Goal: Entertainment & Leisure: Consume media (video, audio)

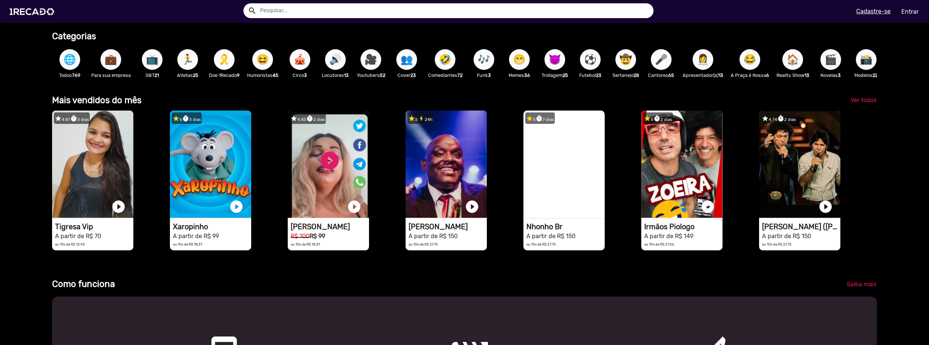
scroll to position [258, 0]
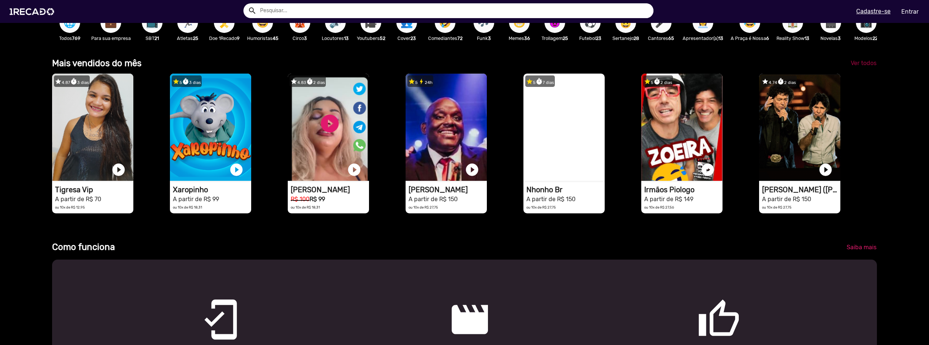
click at [858, 65] on span "Ver todos" at bounding box center [863, 62] width 26 height 7
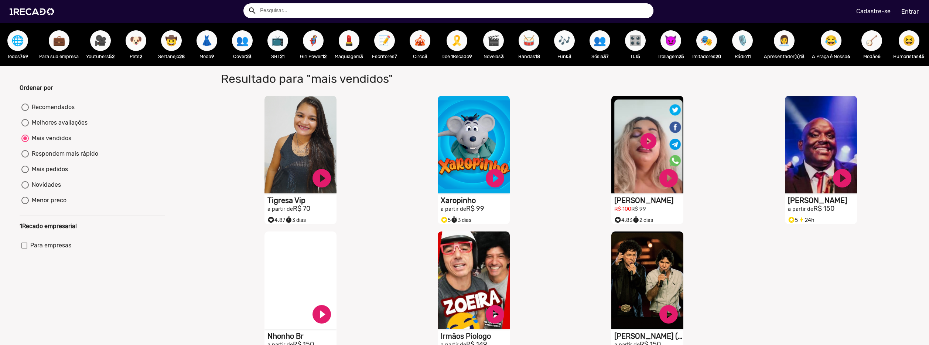
drag, startPoint x: 390, startPoint y: 112, endPoint x: 395, endPoint y: 109, distance: 6.1
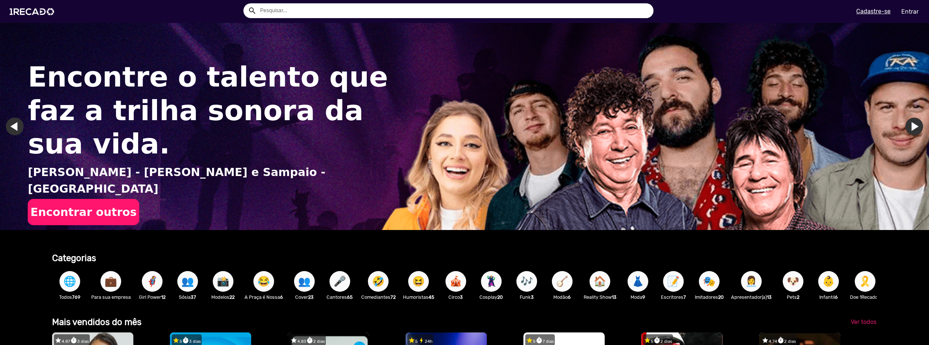
scroll to position [111, 0]
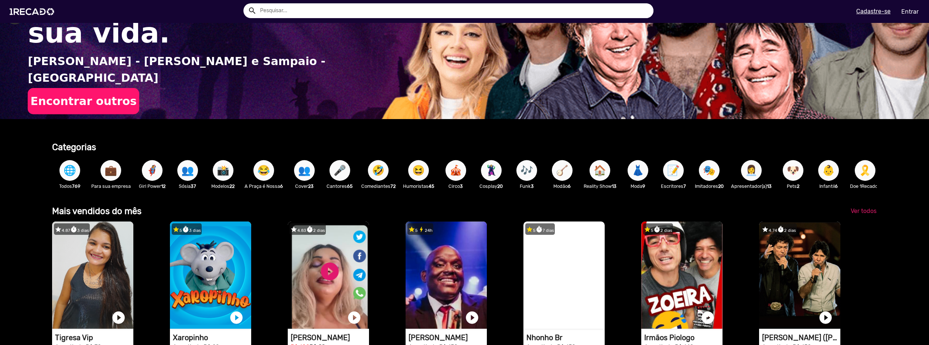
click at [336, 173] on span "🎤" at bounding box center [339, 170] width 13 height 21
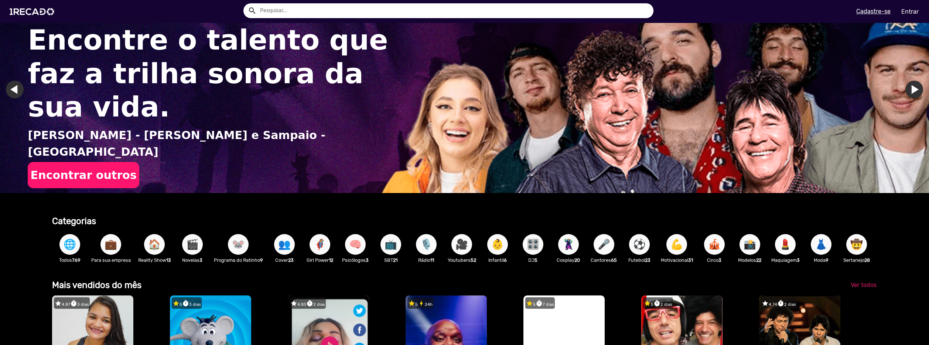
scroll to position [74, 0]
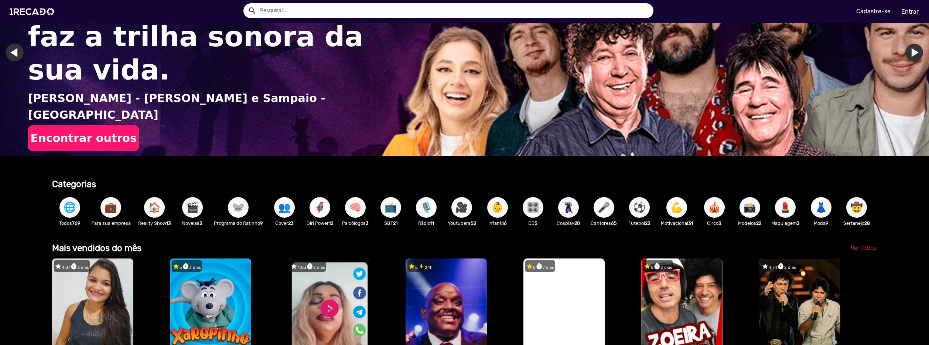
click at [466, 206] on span "🎥" at bounding box center [461, 207] width 13 height 21
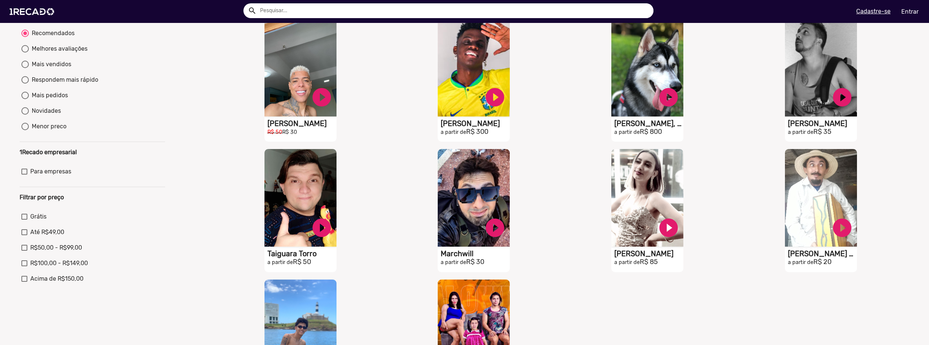
scroll to position [258, 0]
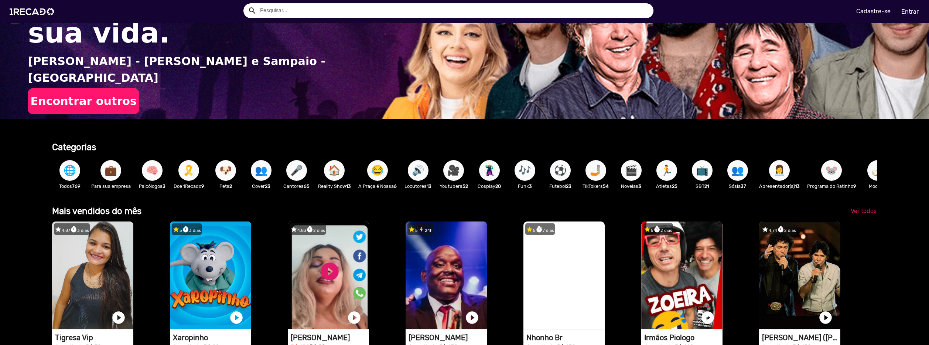
scroll to position [0, 923]
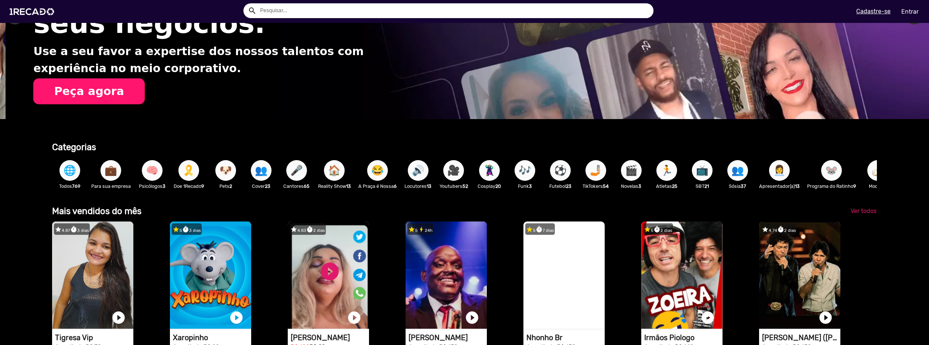
click at [186, 168] on span "🎗️" at bounding box center [188, 170] width 13 height 21
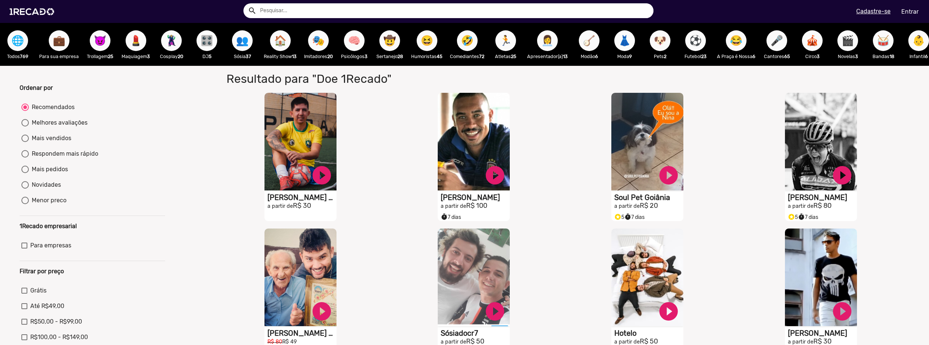
scroll to position [148, 0]
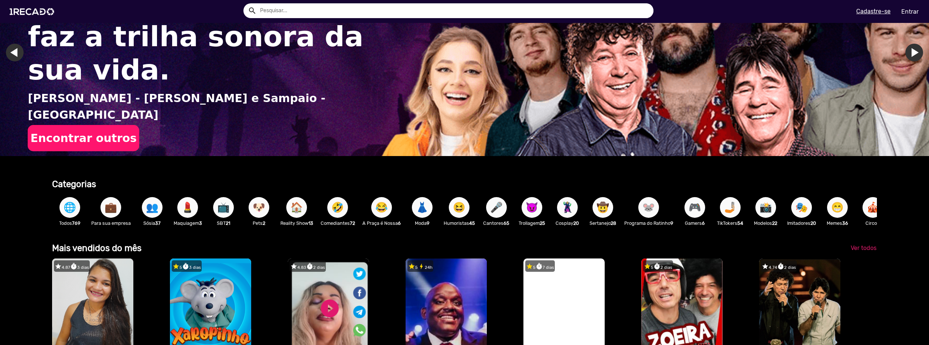
scroll to position [0, 923]
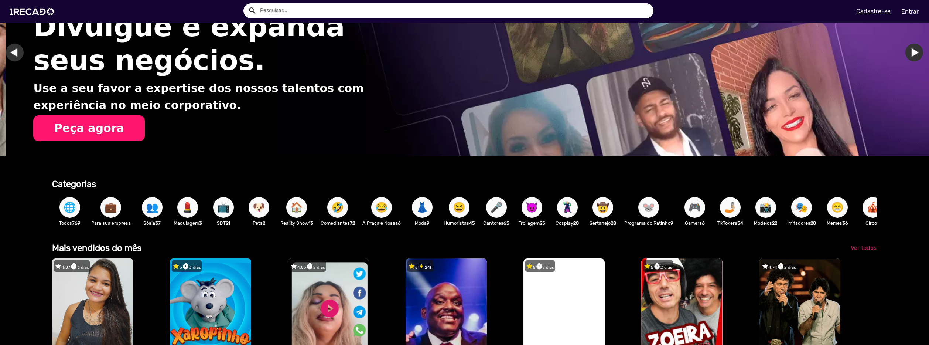
click at [842, 210] on span "😁" at bounding box center [837, 207] width 13 height 21
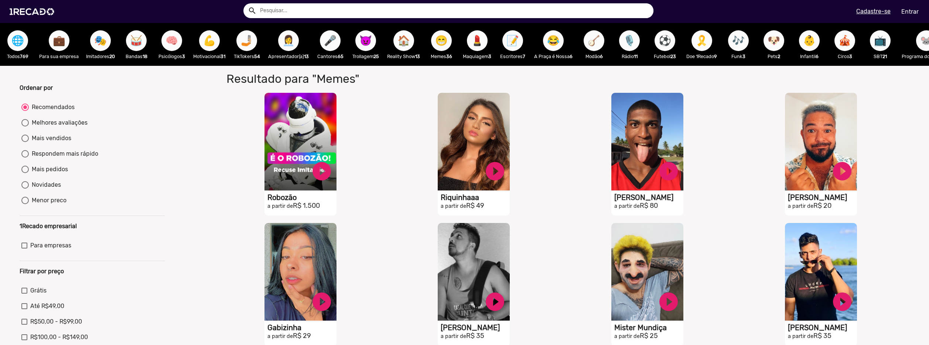
scroll to position [148, 0]
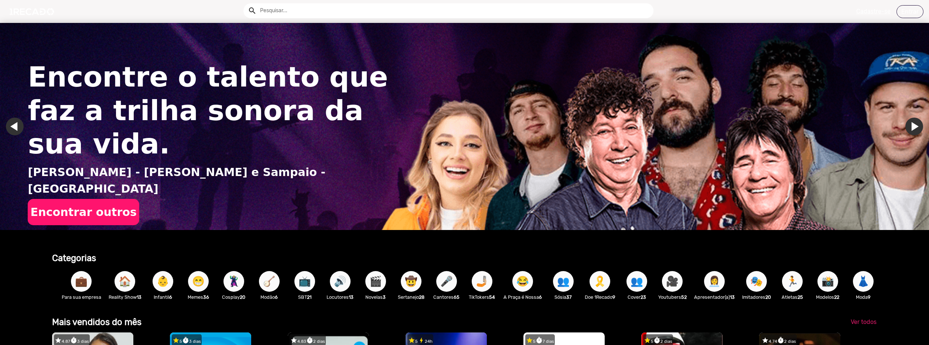
scroll to position [0, 44]
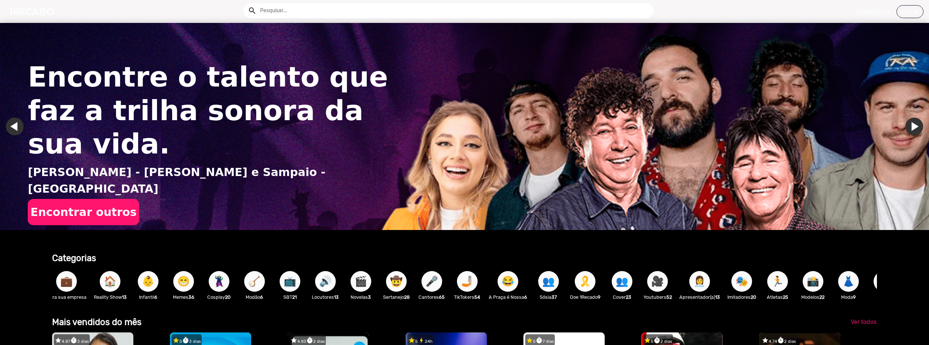
click at [813, 289] on span "📸" at bounding box center [812, 281] width 13 height 21
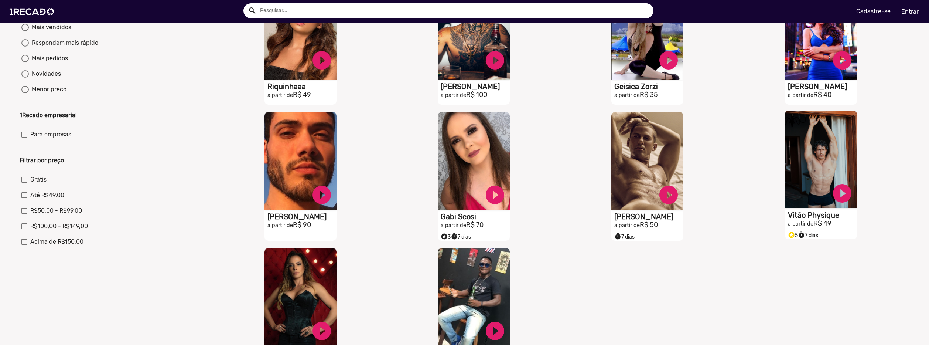
scroll to position [148, 0]
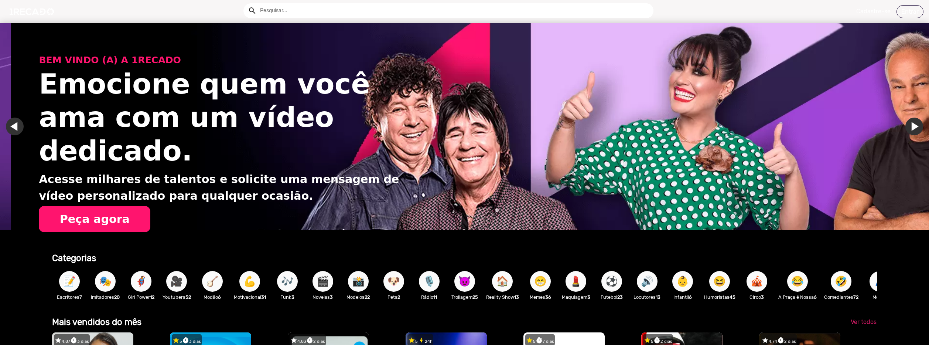
scroll to position [0, 547]
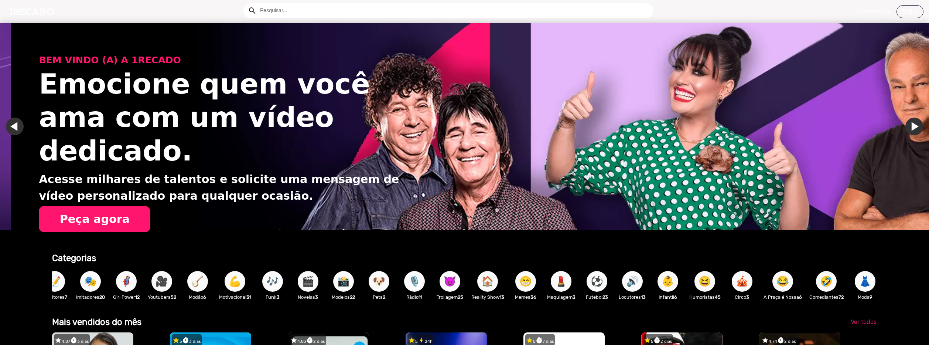
click at [456, 278] on span "😈" at bounding box center [449, 281] width 13 height 21
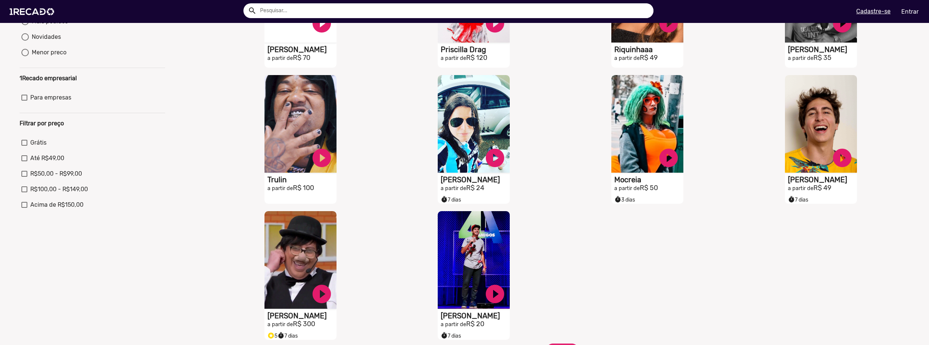
scroll to position [185, 0]
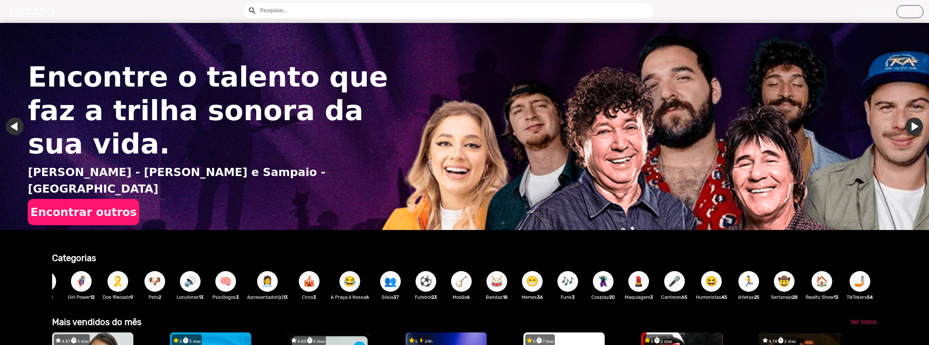
scroll to position [0, 923]
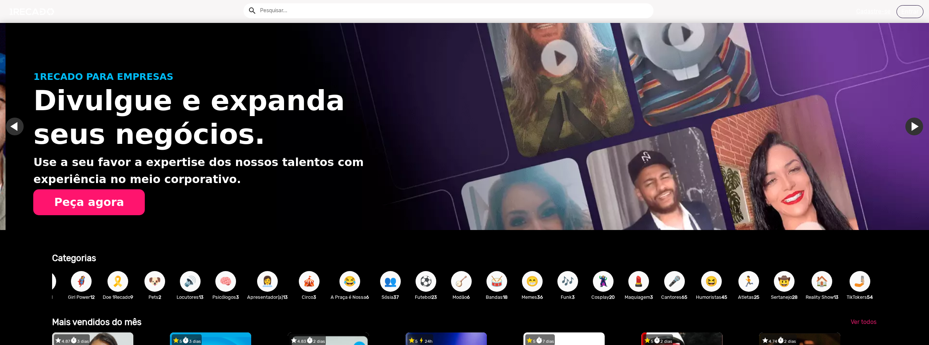
click at [787, 288] on span "🤠" at bounding box center [784, 281] width 13 height 21
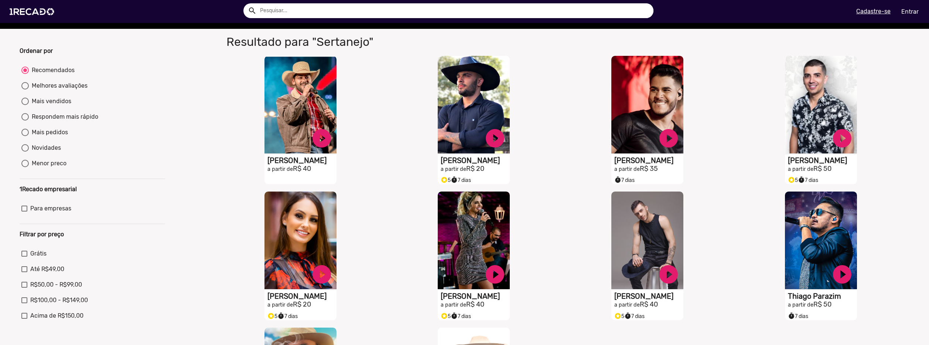
scroll to position [185, 0]
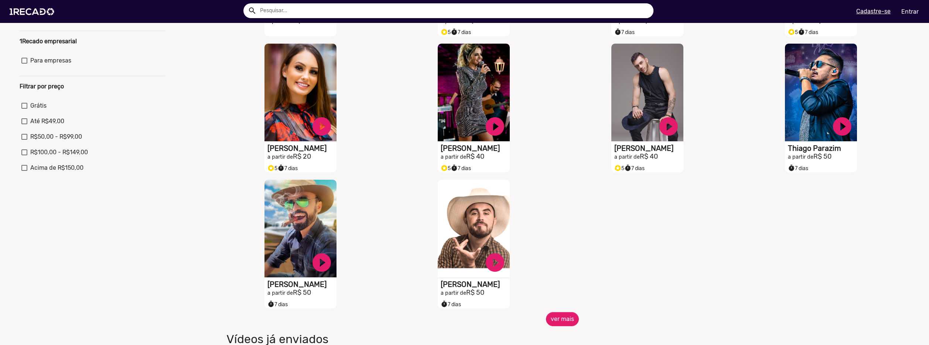
drag, startPoint x: 751, startPoint y: 252, endPoint x: 751, endPoint y: 247, distance: 5.2
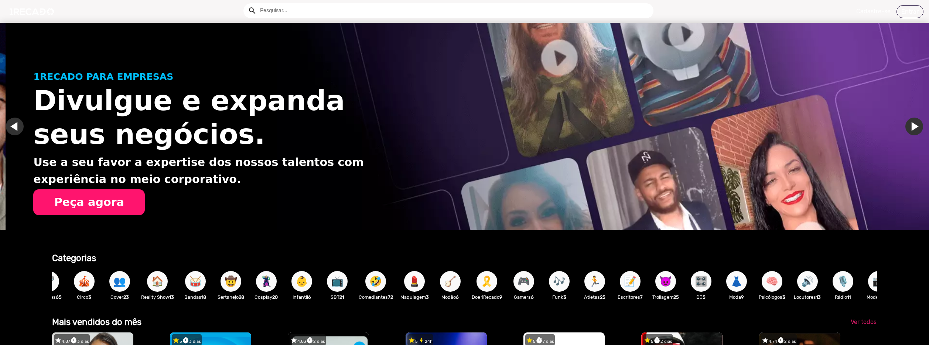
scroll to position [0, 118]
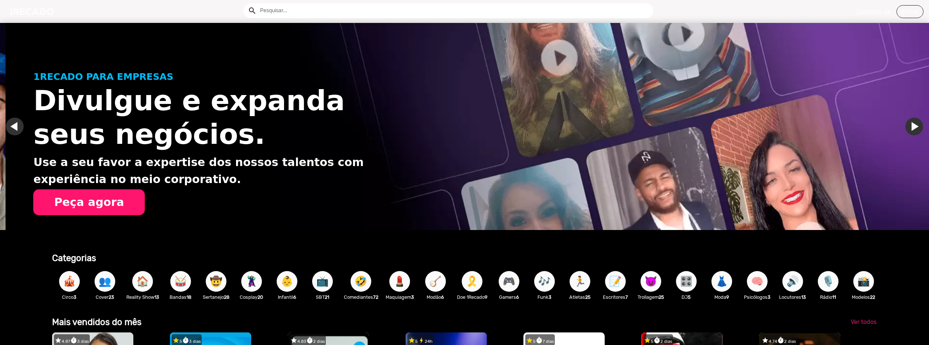
click at [550, 283] on span "🎶" at bounding box center [544, 281] width 13 height 21
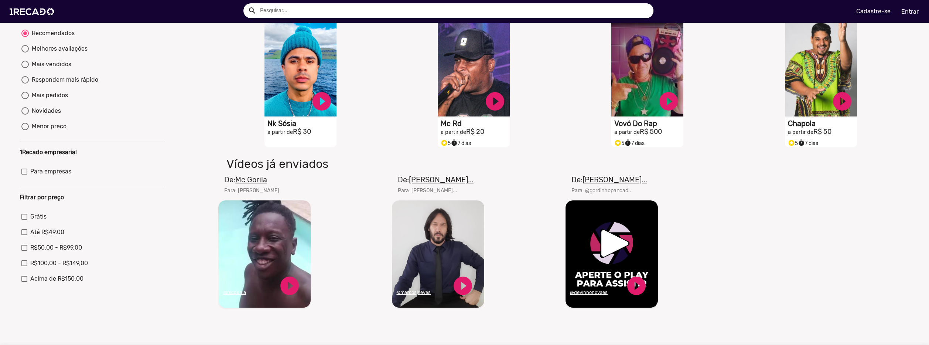
scroll to position [37, 0]
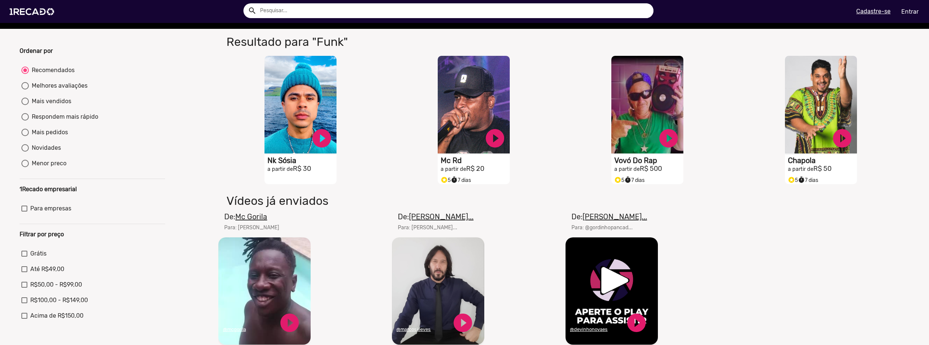
click at [274, 276] on video "Seu navegador não reproduz vídeo em HTML5" at bounding box center [264, 290] width 92 height 107
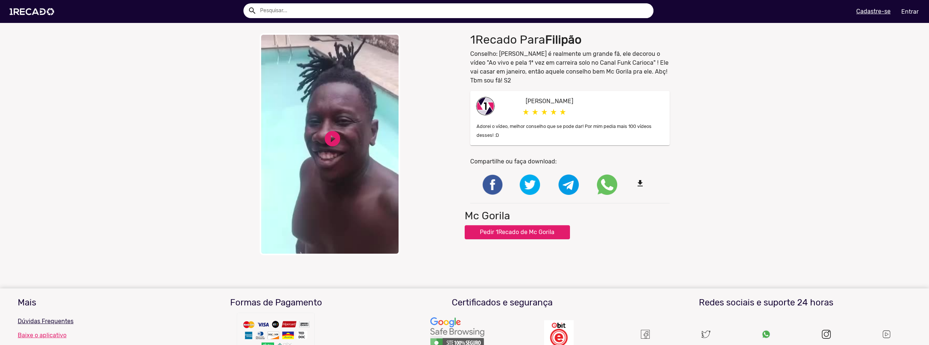
click at [349, 154] on video "Your browser does not support HTML5 video." at bounding box center [330, 144] width 140 height 222
click at [493, 232] on button "Pedir 1Recado de Mc Gorila" at bounding box center [517, 232] width 105 height 14
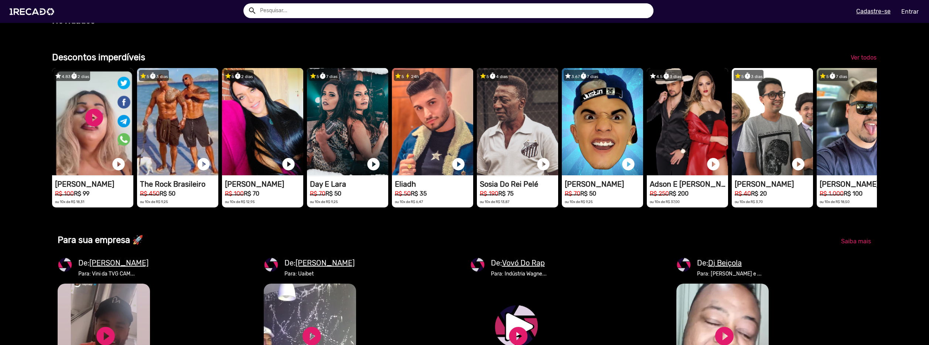
scroll to position [0, 1846]
